Goal: Book appointment/travel/reservation

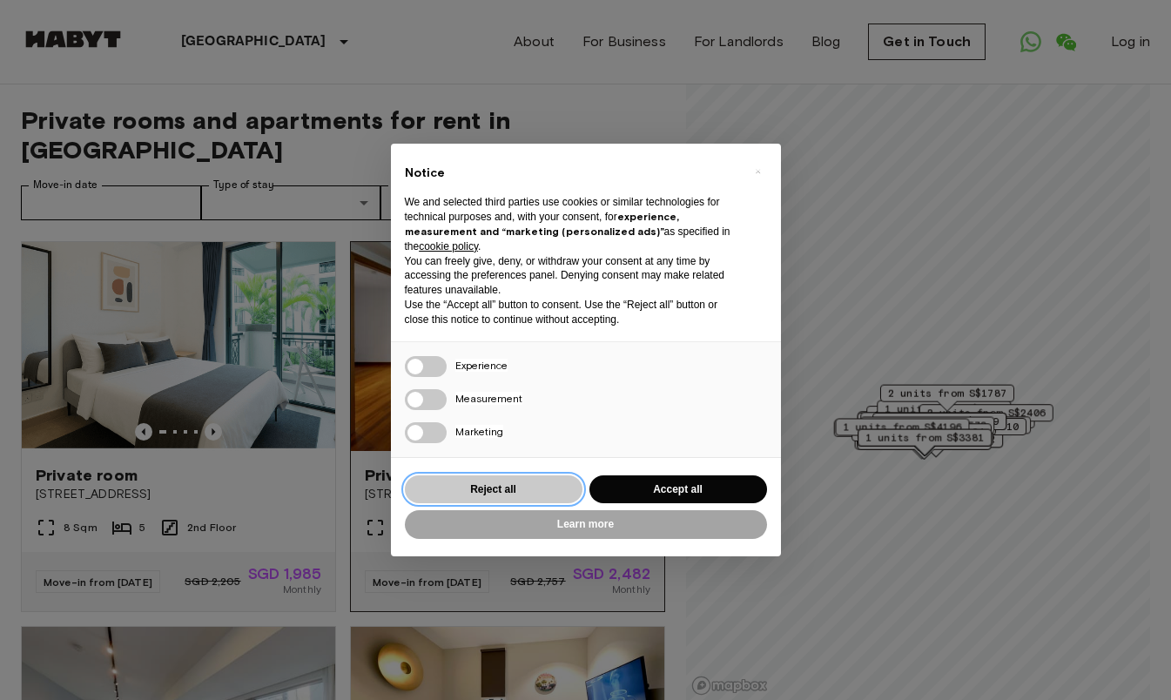
click at [563, 482] on button "Reject all" at bounding box center [494, 489] width 178 height 29
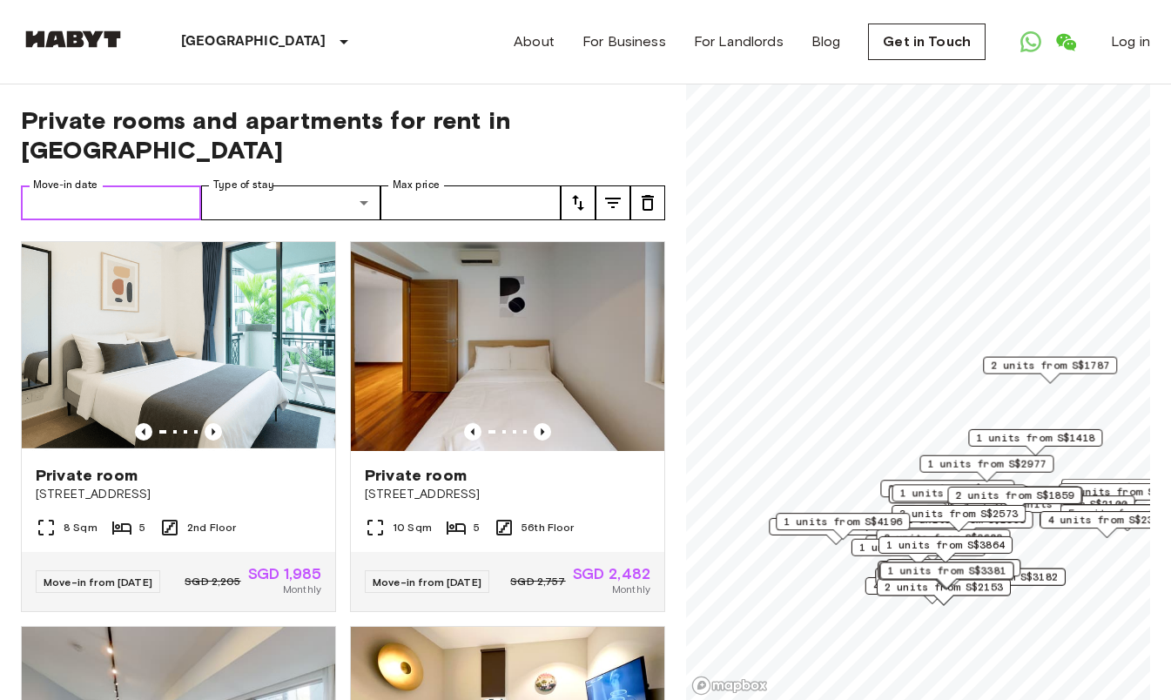
click at [145, 185] on input "Move-in date" at bounding box center [111, 202] width 180 height 35
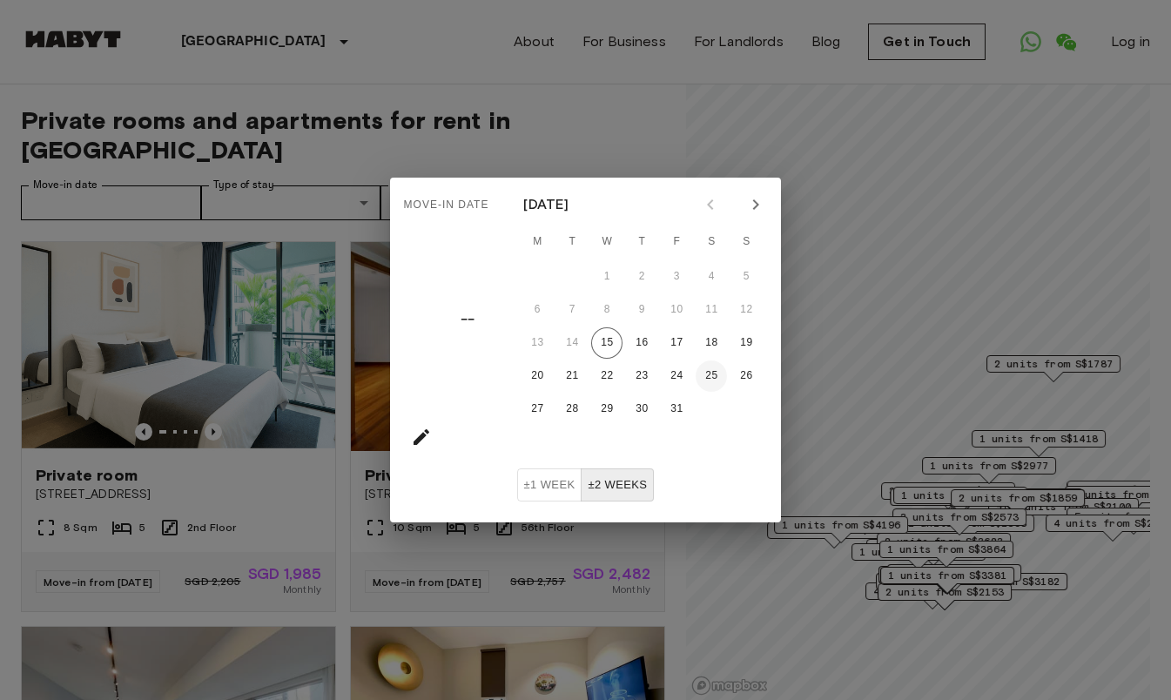
click at [710, 375] on button "25" at bounding box center [711, 376] width 31 height 31
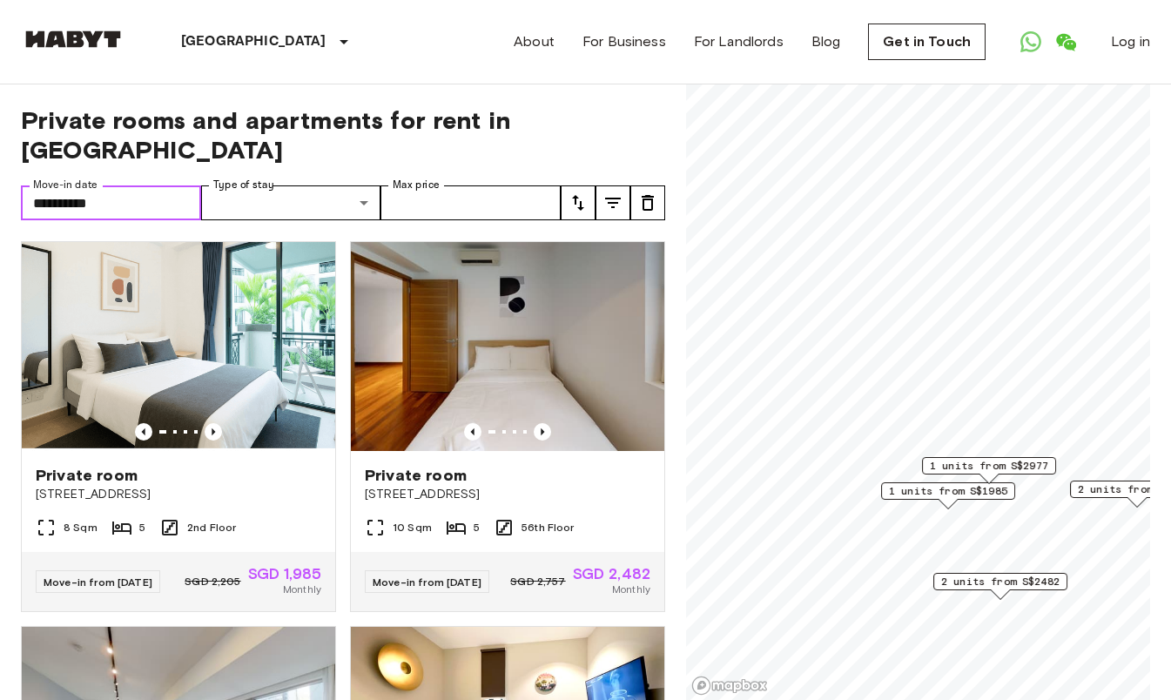
type input "**********"
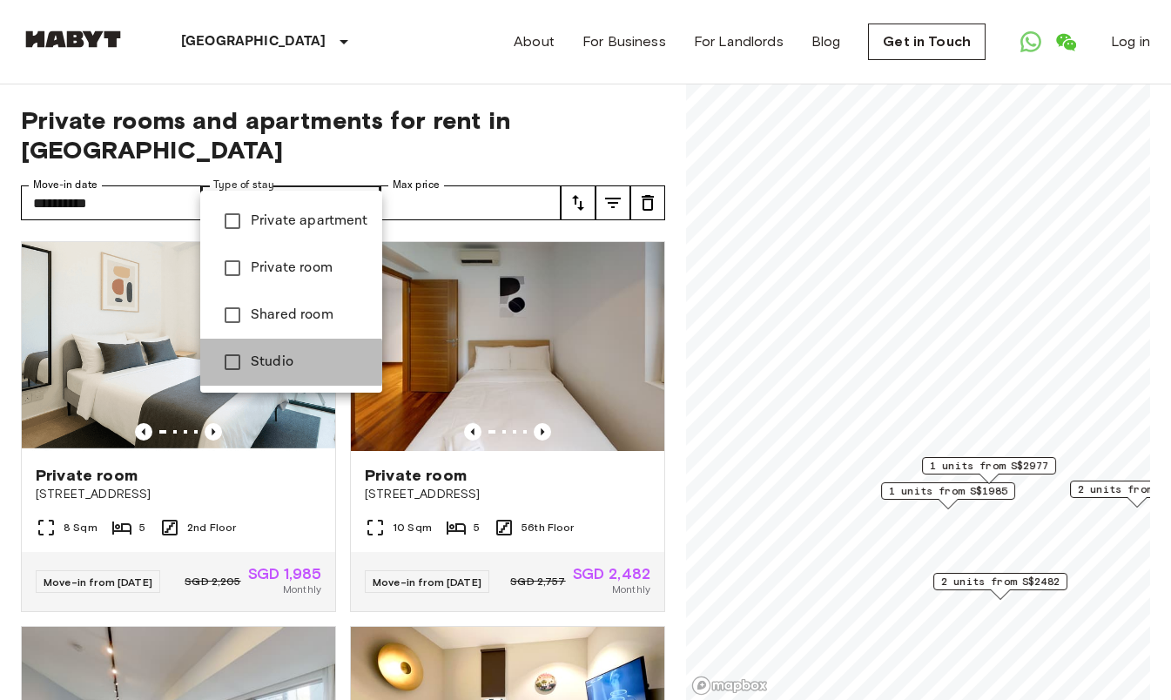
click at [260, 362] on span "Studio" at bounding box center [310, 362] width 118 height 21
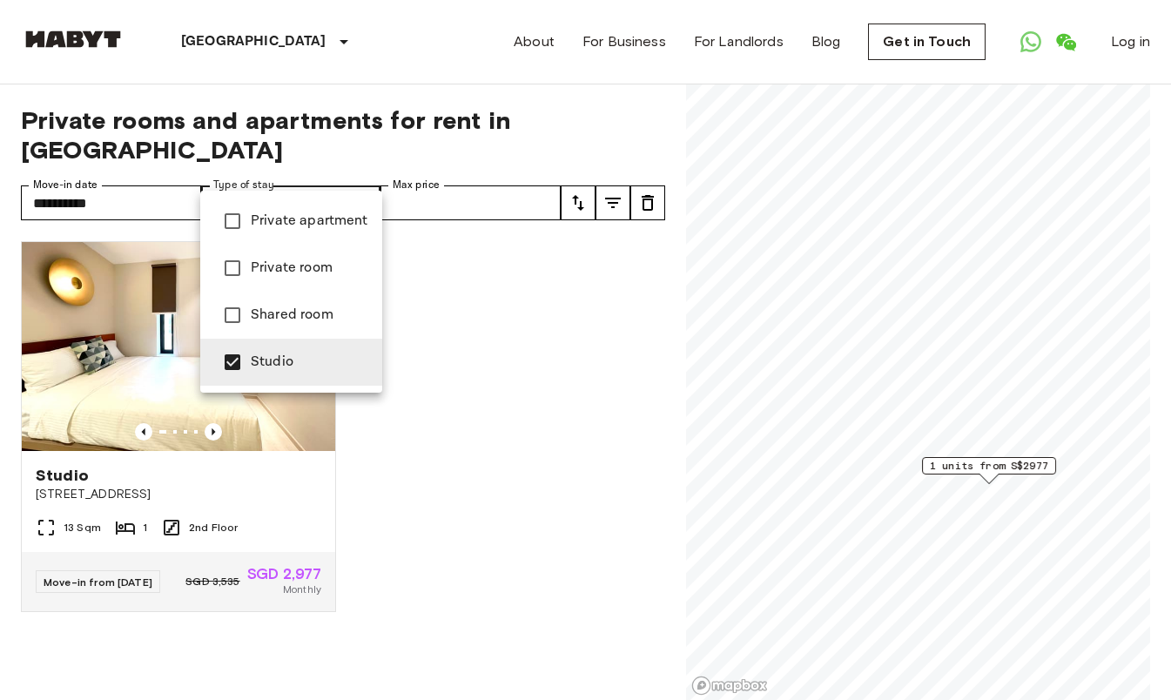
click at [481, 300] on div at bounding box center [585, 350] width 1171 height 700
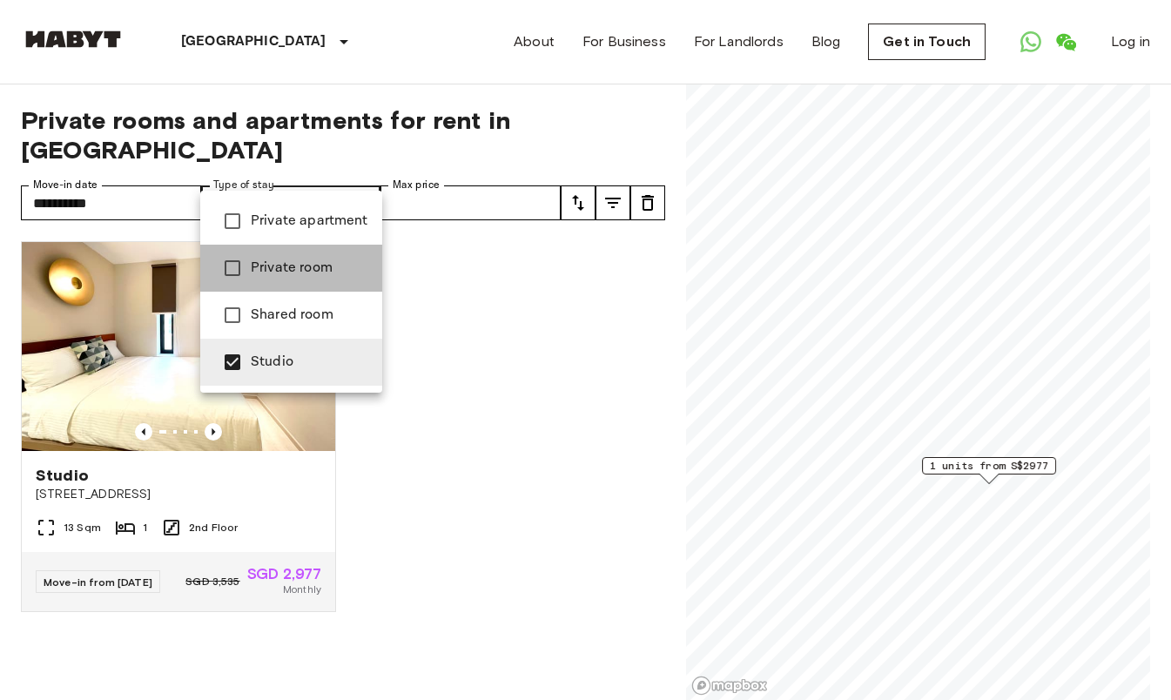
click at [303, 276] on span "Private room" at bounding box center [310, 268] width 118 height 21
type input "**********"
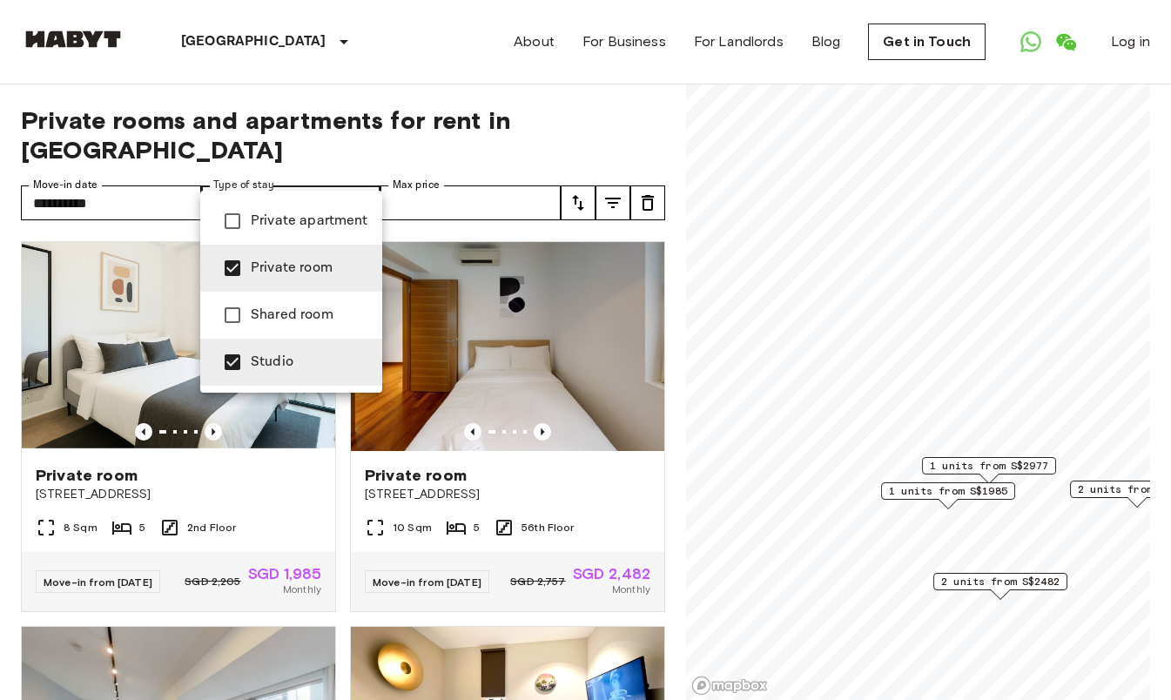
click at [405, 131] on div at bounding box center [585, 350] width 1171 height 700
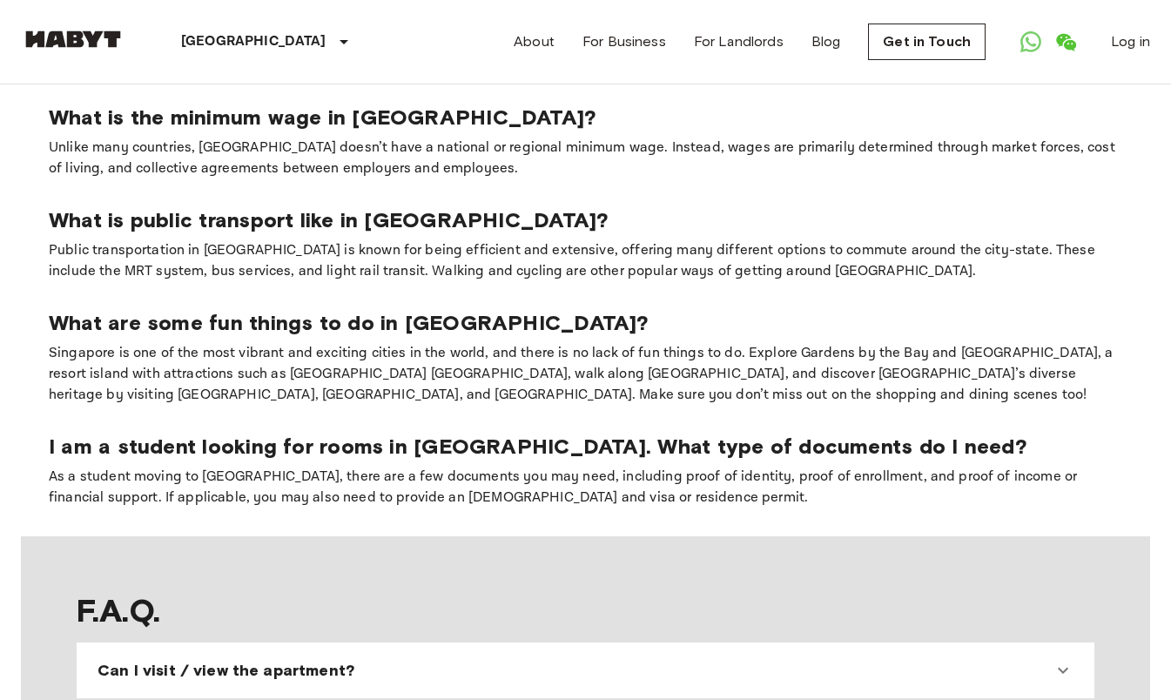
scroll to position [1248, 0]
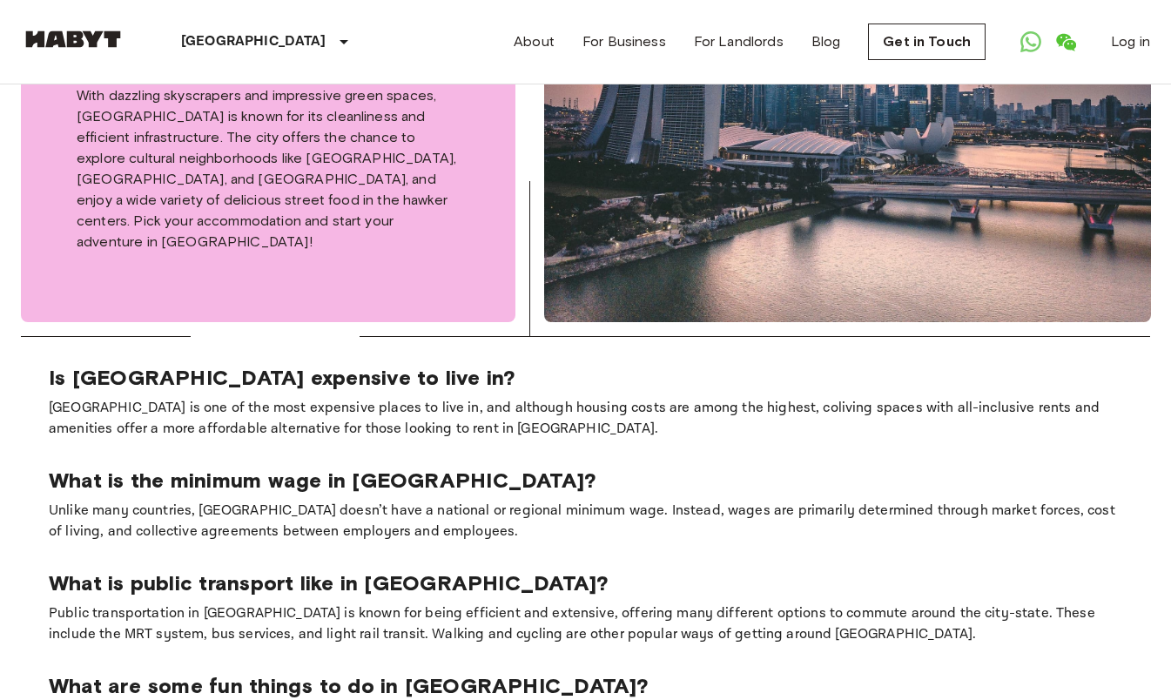
scroll to position [948, 0]
